Goal: Communication & Community: Ask a question

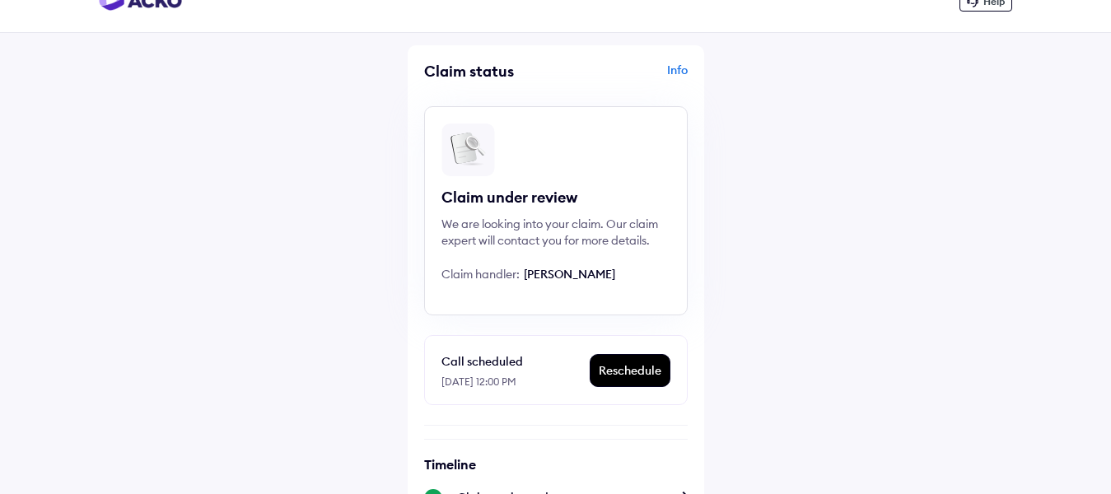
scroll to position [18, 0]
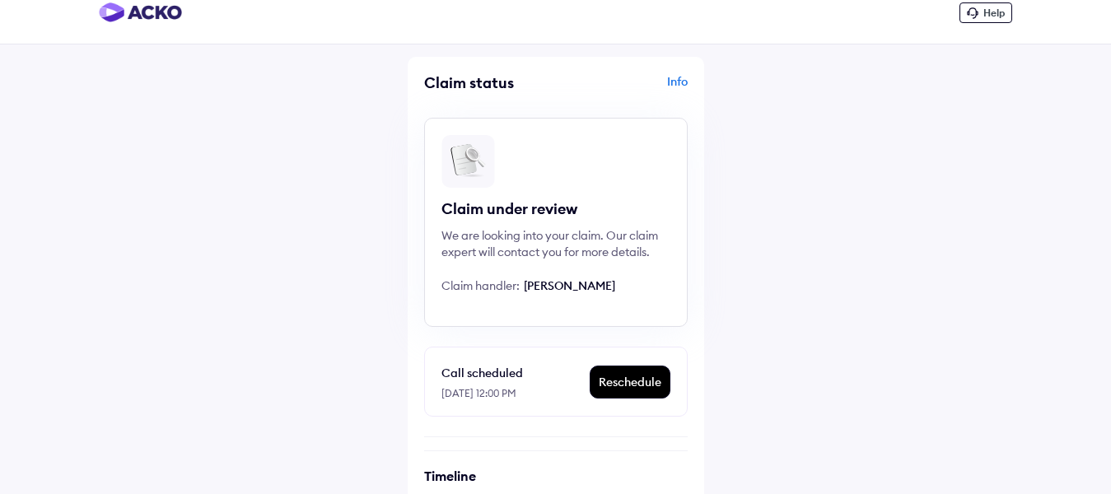
click at [973, 15] on icon at bounding box center [972, 12] width 11 height 11
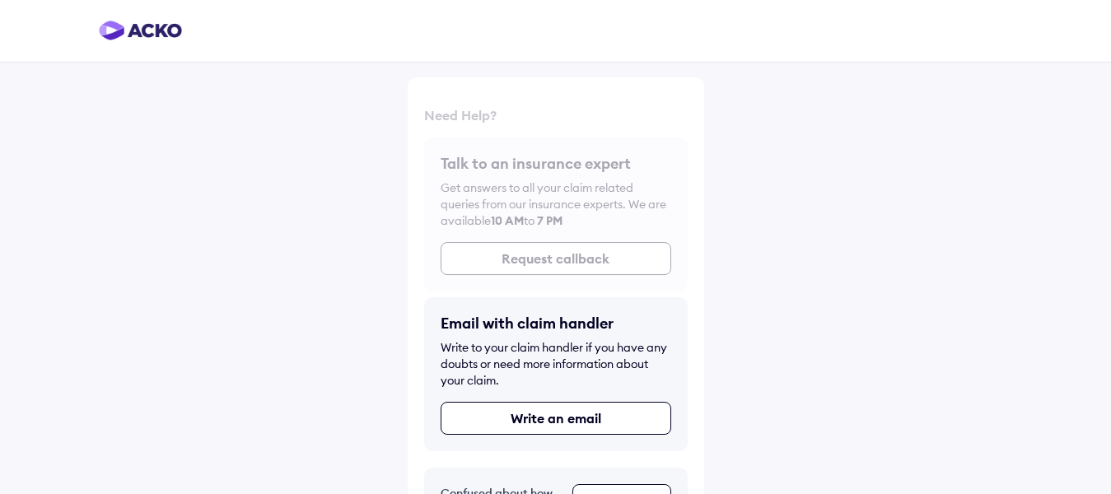
scroll to position [56, 0]
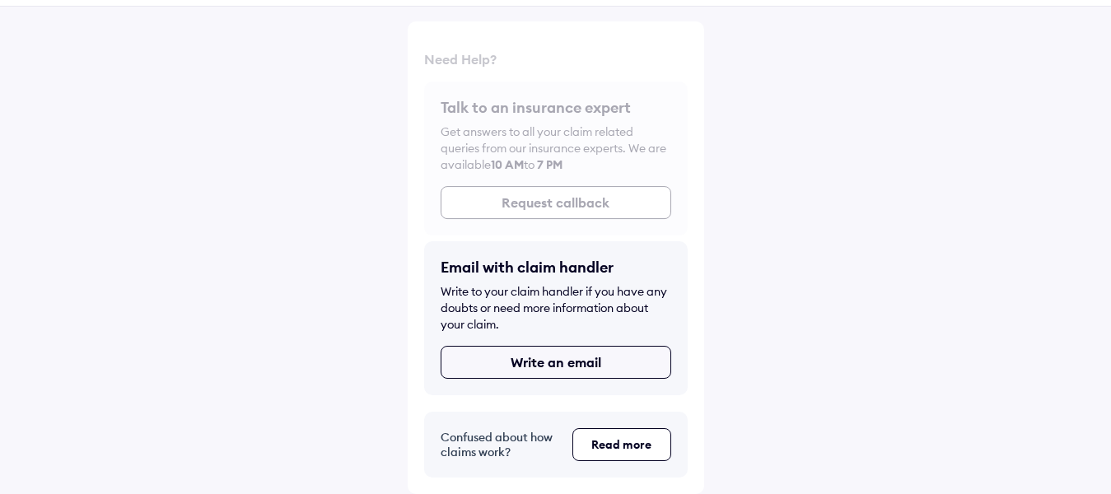
click at [570, 367] on button "Write an email" at bounding box center [556, 362] width 231 height 33
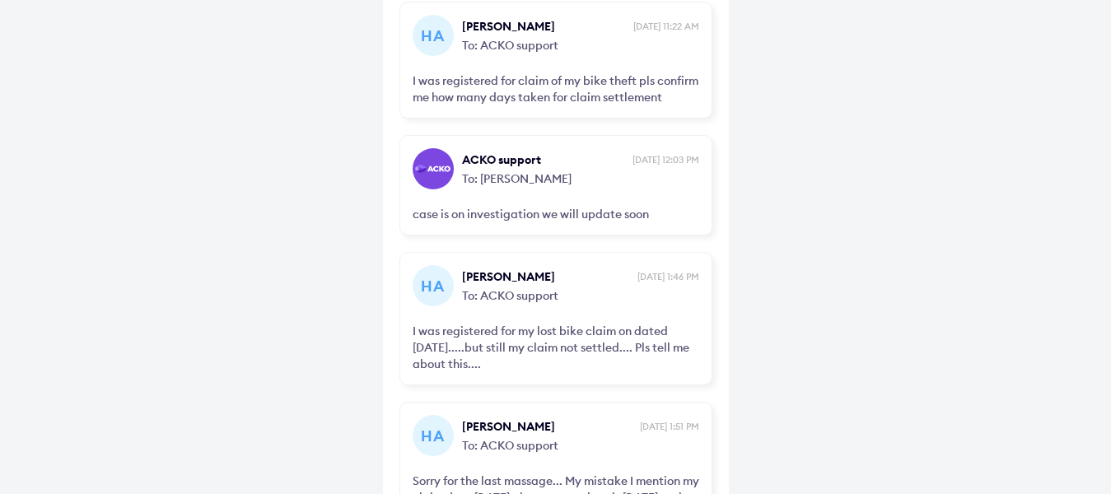
scroll to position [381, 0]
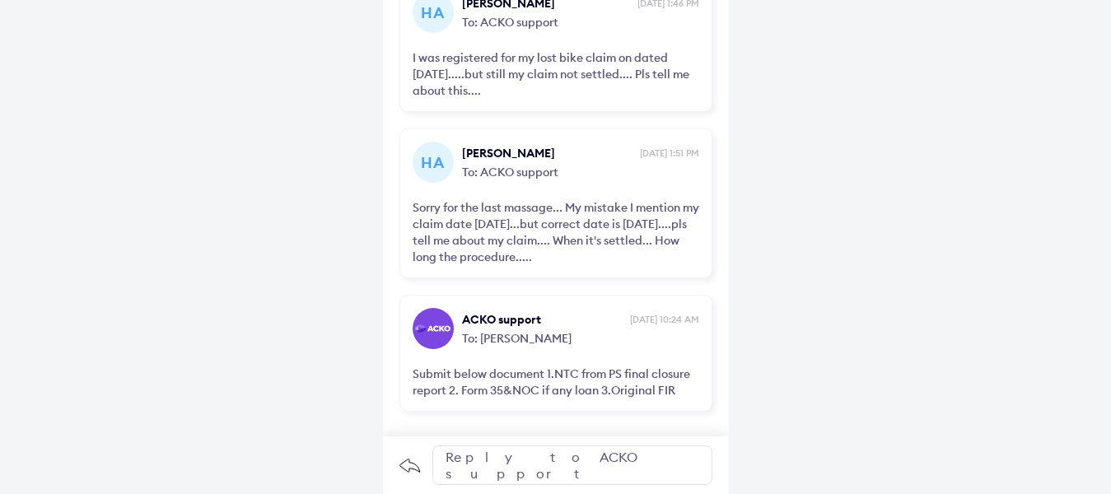
click at [595, 465] on div "Reply to ACKO support" at bounding box center [572, 466] width 280 height 40
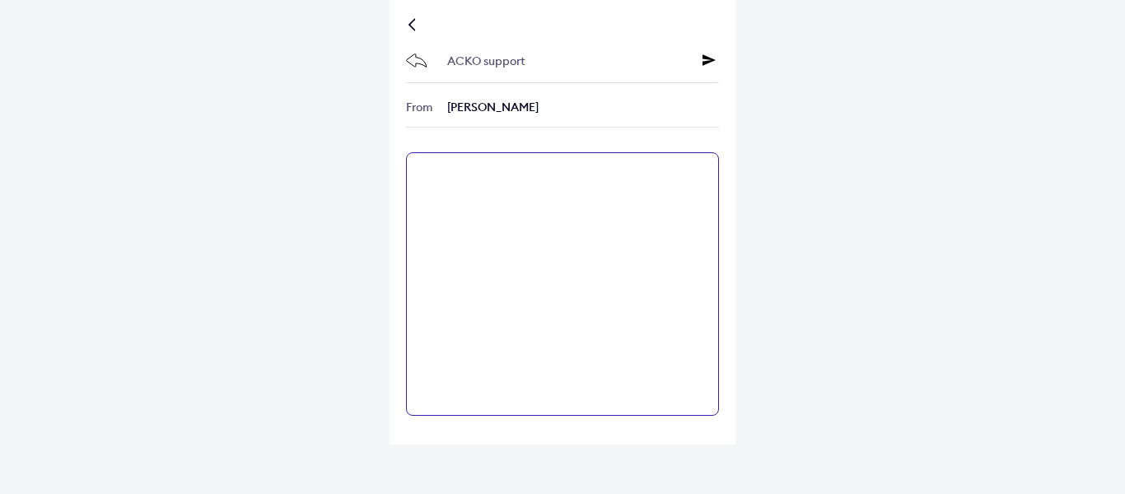
click at [600, 259] on textarea at bounding box center [562, 284] width 313 height 264
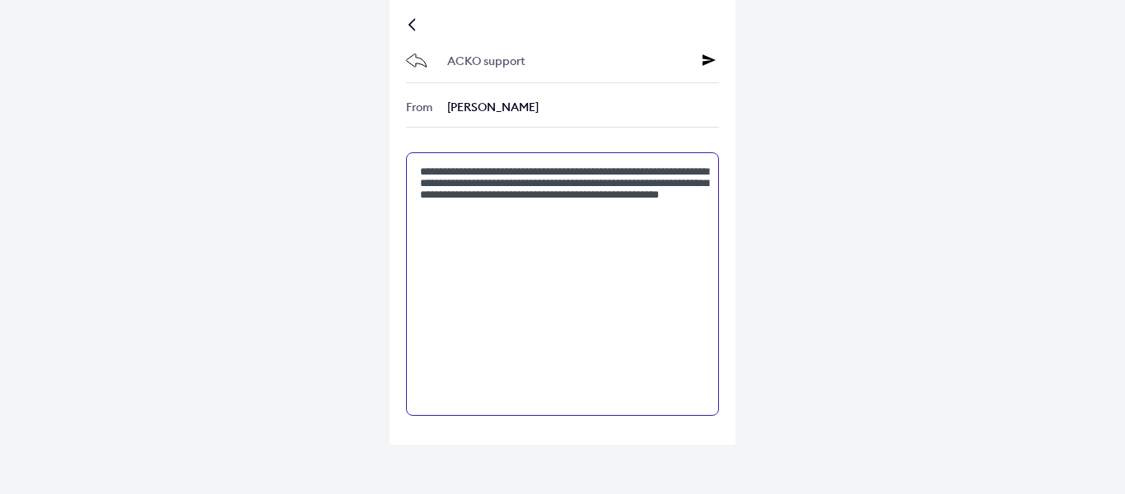
type textarea "**********"
